Goal: Information Seeking & Learning: Learn about a topic

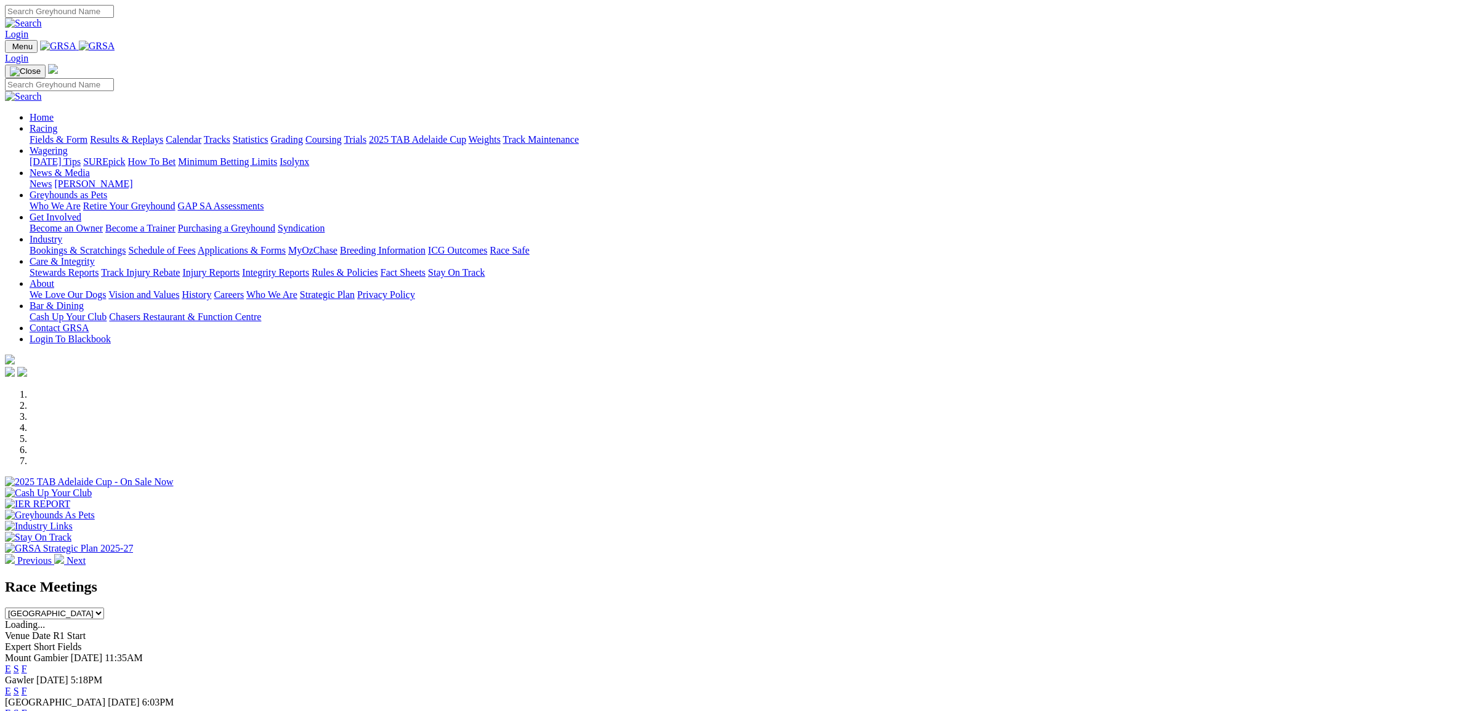
select select "NSW"
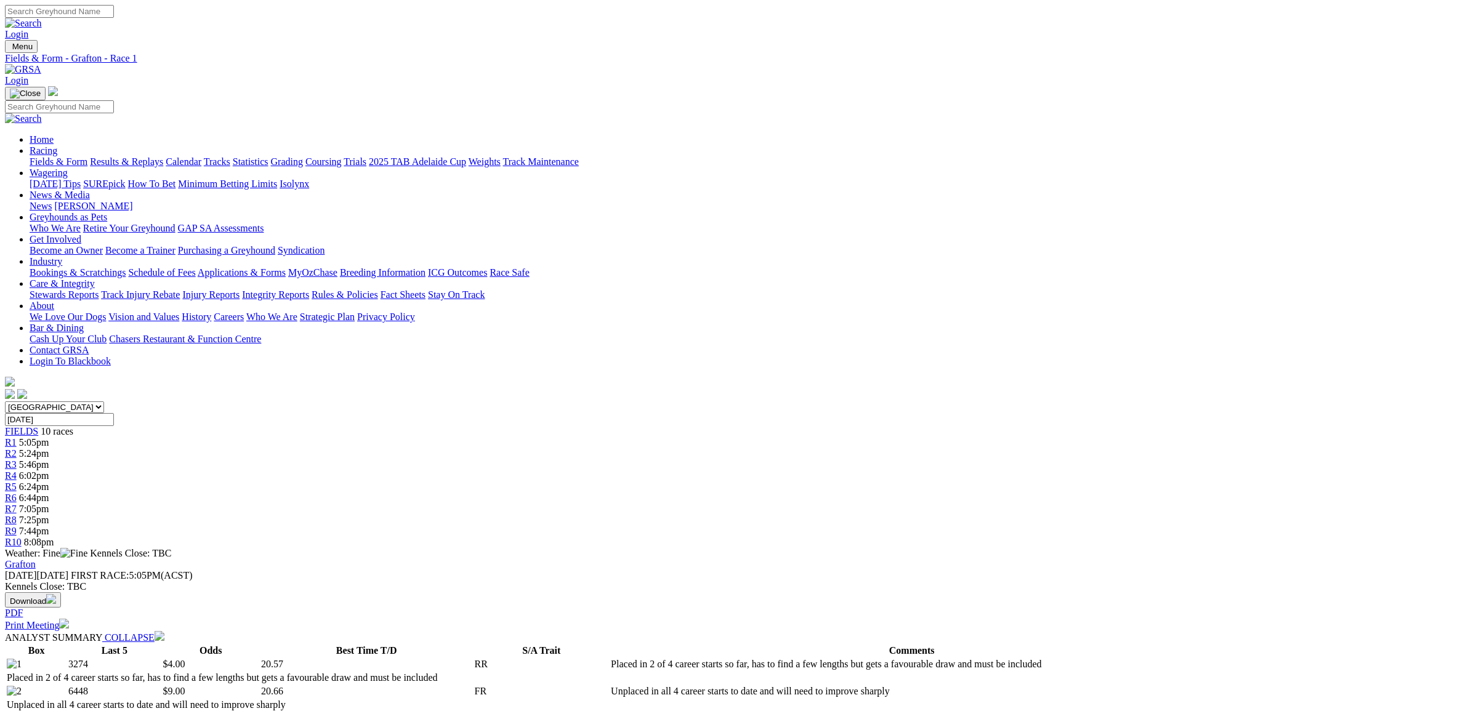
click at [17, 448] on span "R2" at bounding box center [11, 453] width 12 height 10
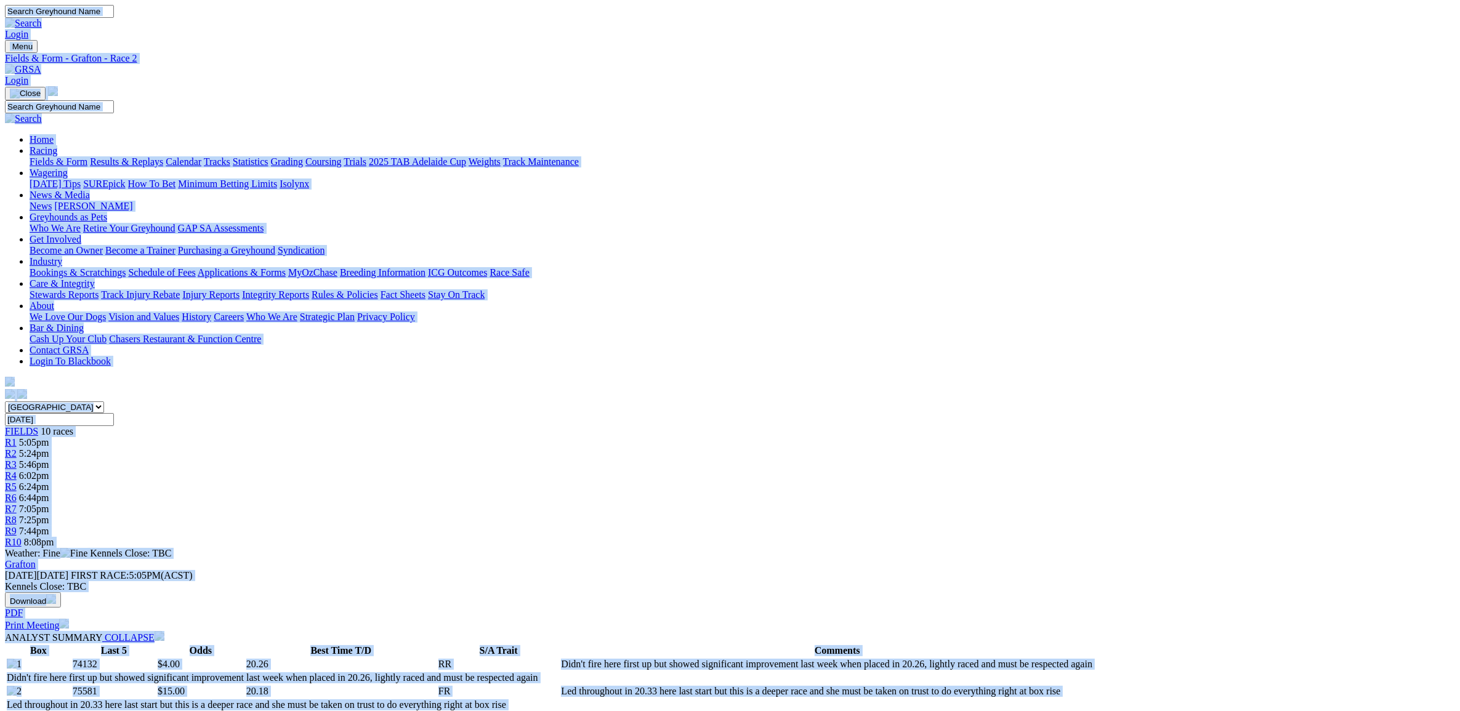
click at [17, 459] on span "R3" at bounding box center [11, 464] width 12 height 10
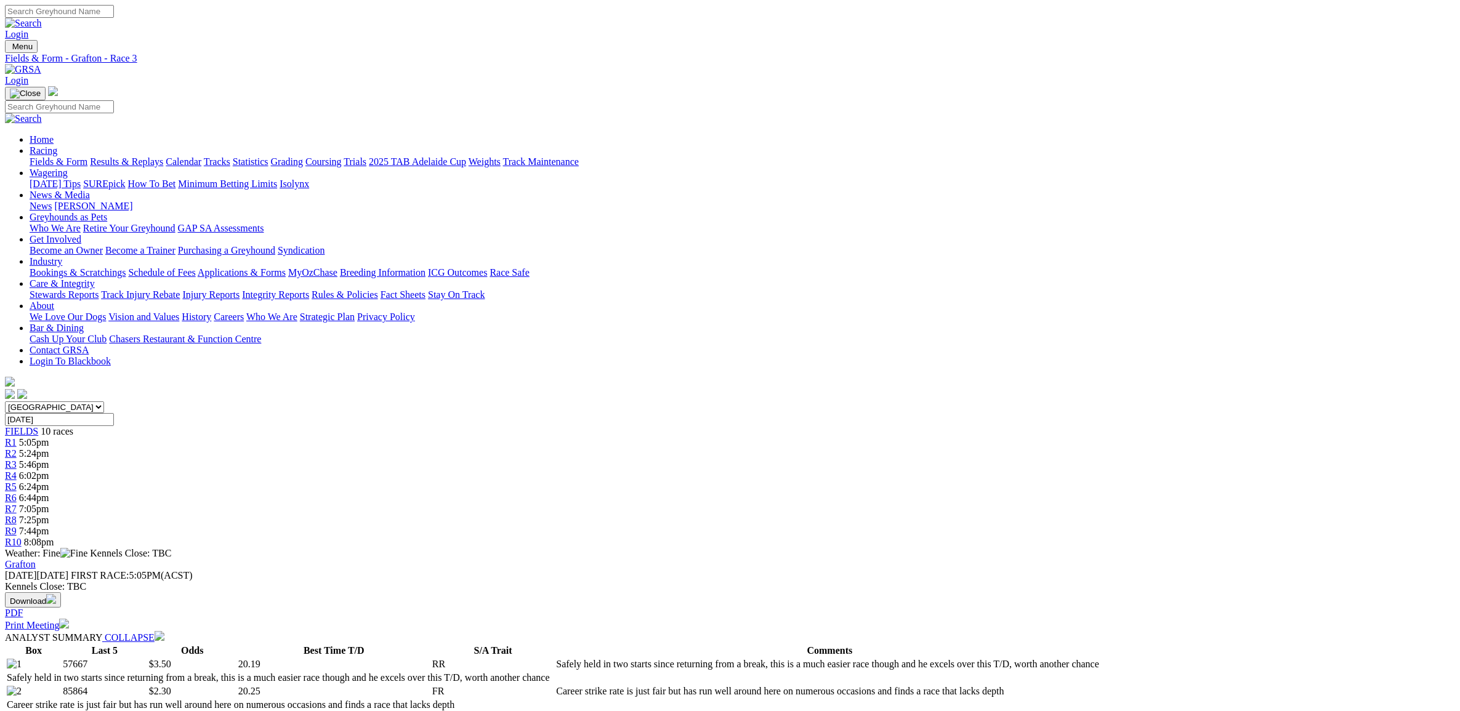
click at [17, 470] on span "R4" at bounding box center [11, 475] width 12 height 10
